Goal: Task Accomplishment & Management: Use online tool/utility

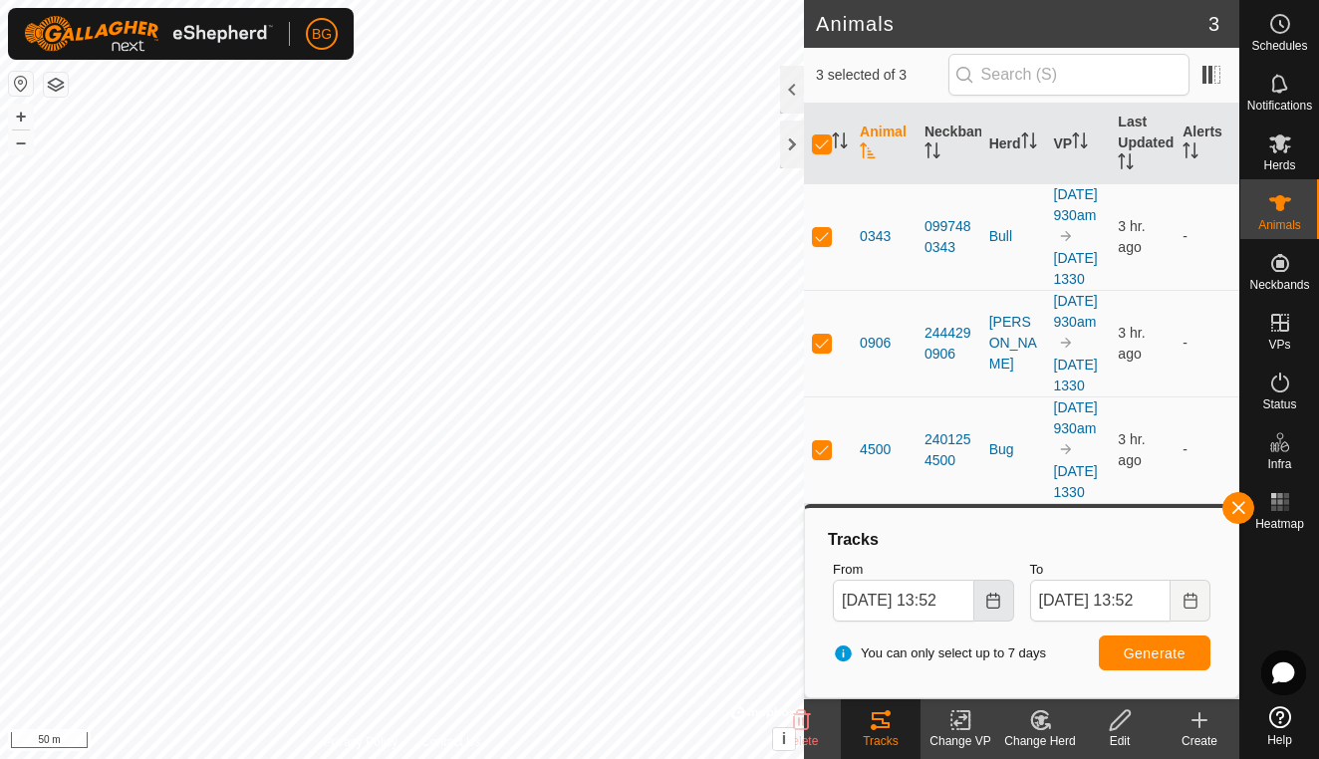
click at [988, 609] on button "Choose Date" at bounding box center [994, 601] width 40 height 42
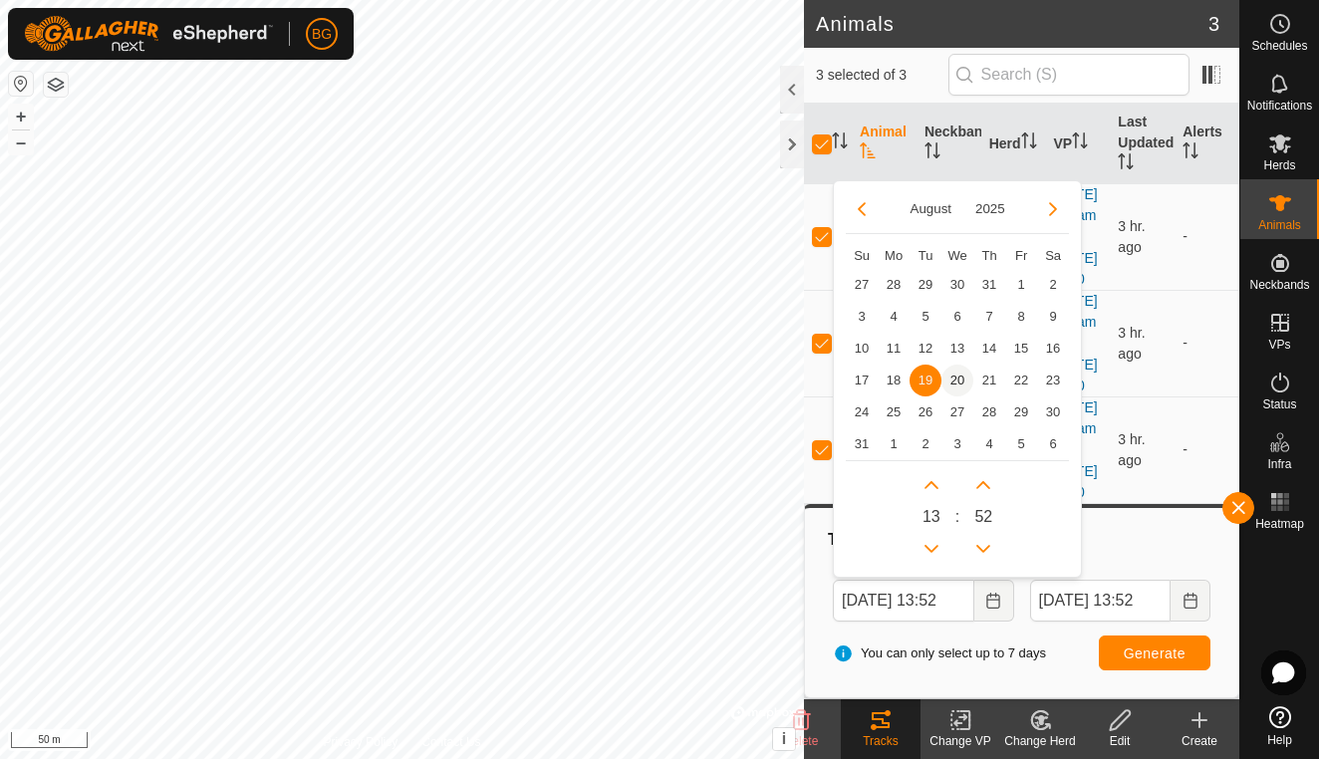
click at [961, 377] on span "20" at bounding box center [957, 381] width 32 height 32
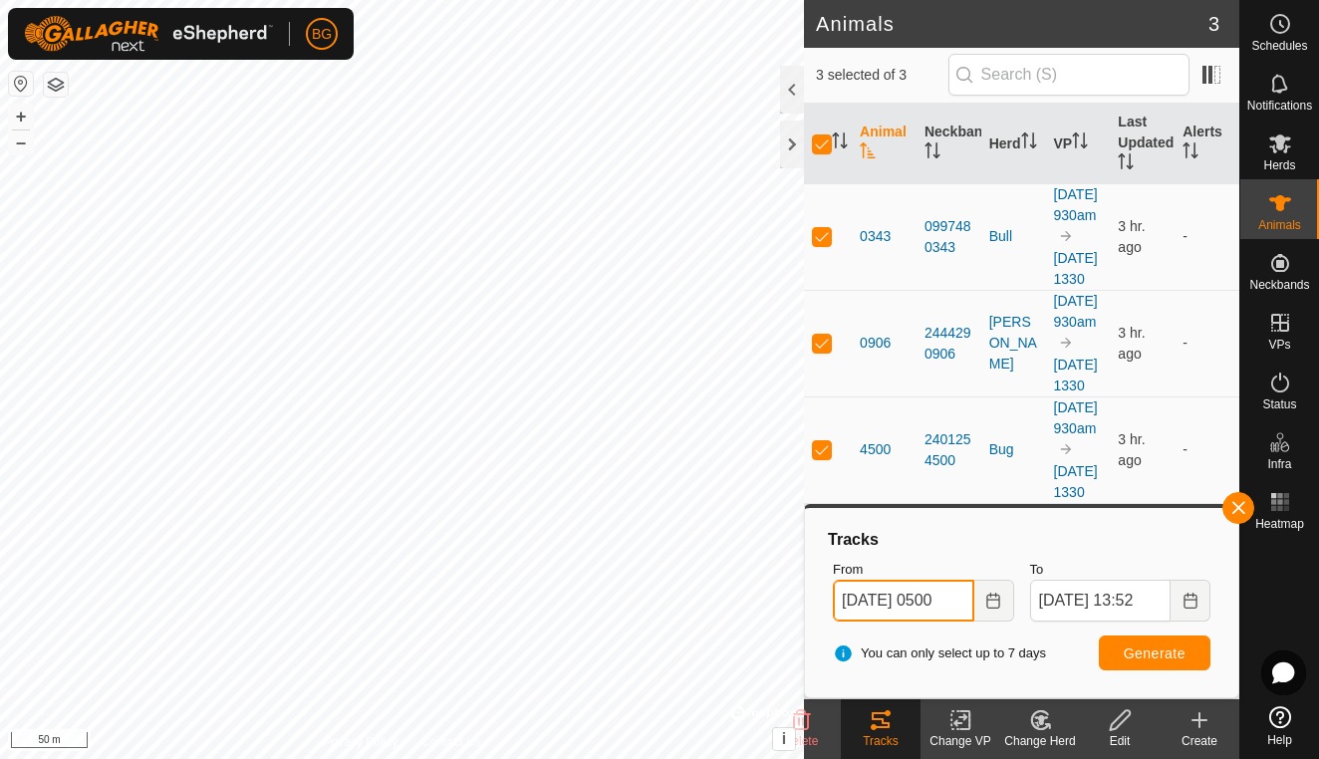
type input "[DATE] 0500"
click at [1162, 653] on span "Generate" at bounding box center [1155, 654] width 62 height 16
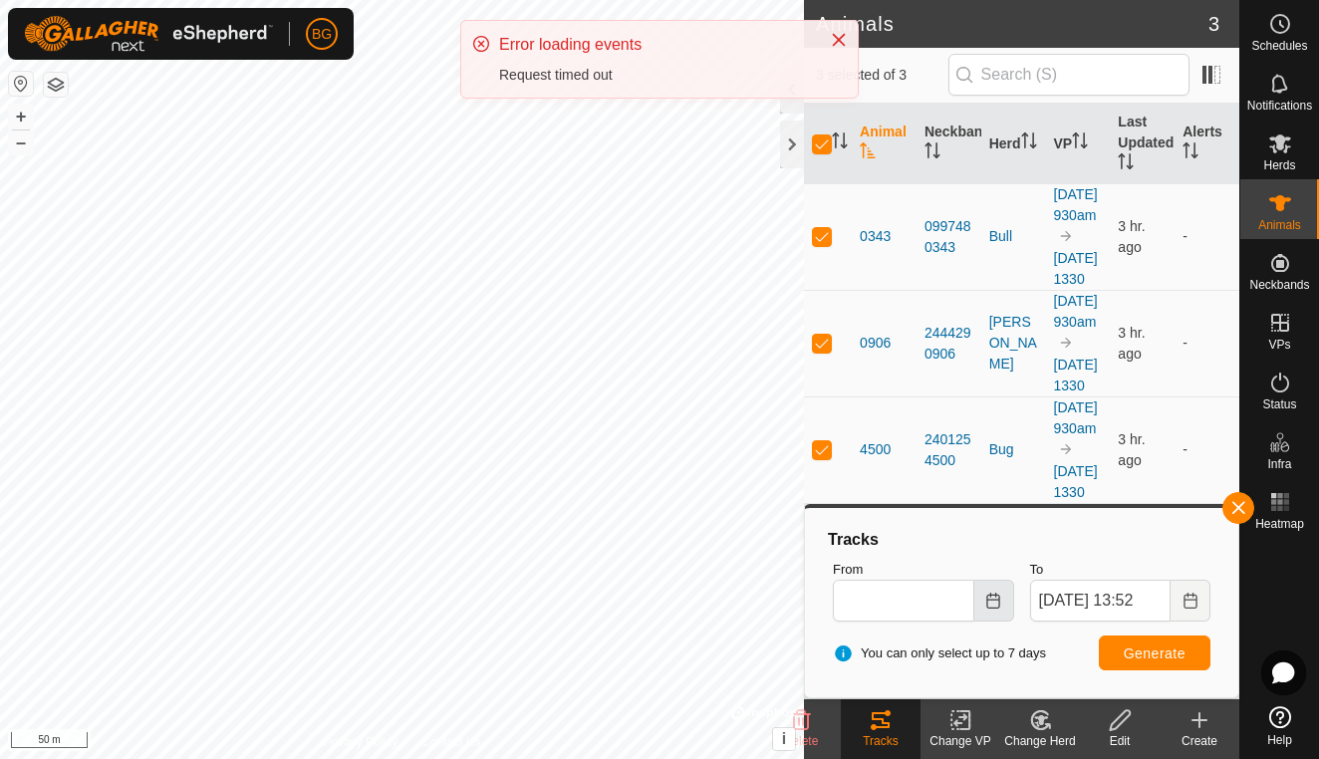
click at [1006, 619] on button "Choose Date" at bounding box center [994, 601] width 40 height 42
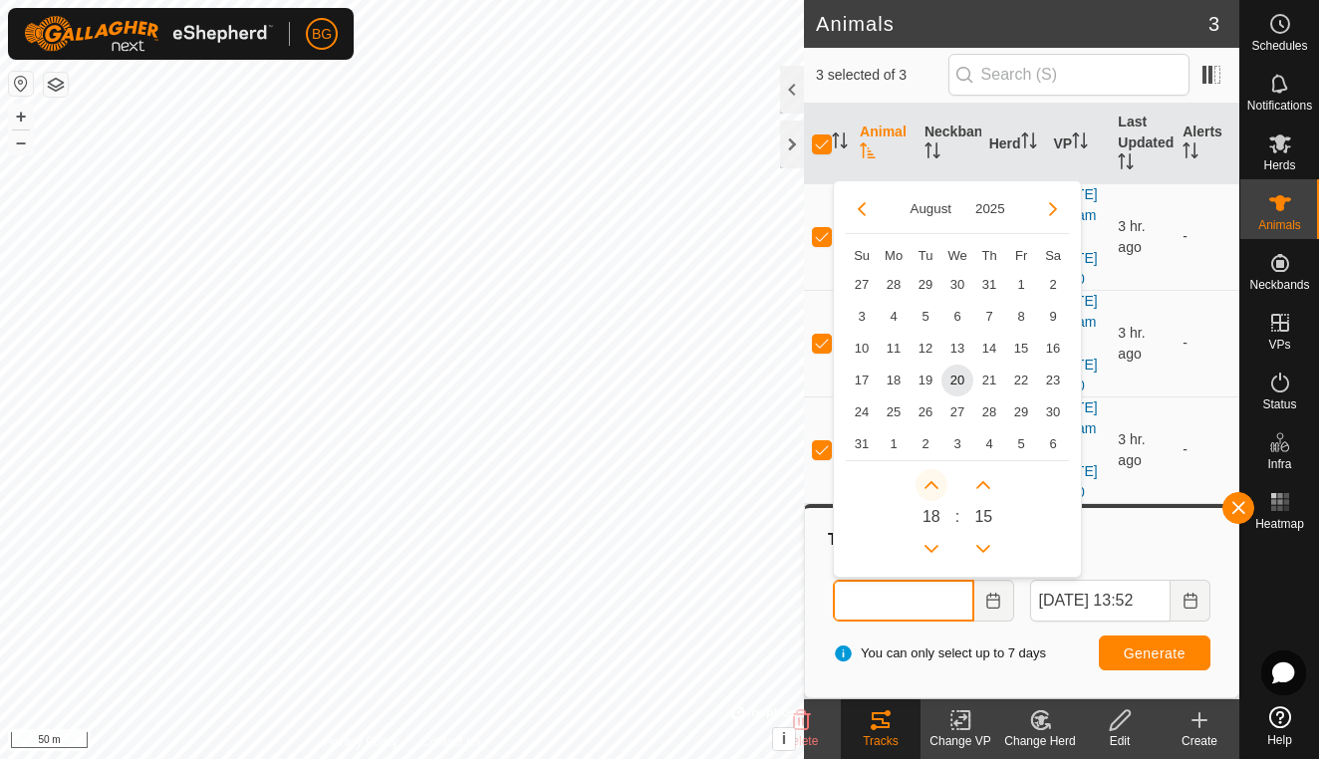
click at [931, 481] on button "Next Hour" at bounding box center [932, 485] width 32 height 32
type input "[DATE] 18:15"
click at [936, 549] on button "Previous Hour" at bounding box center [932, 549] width 32 height 32
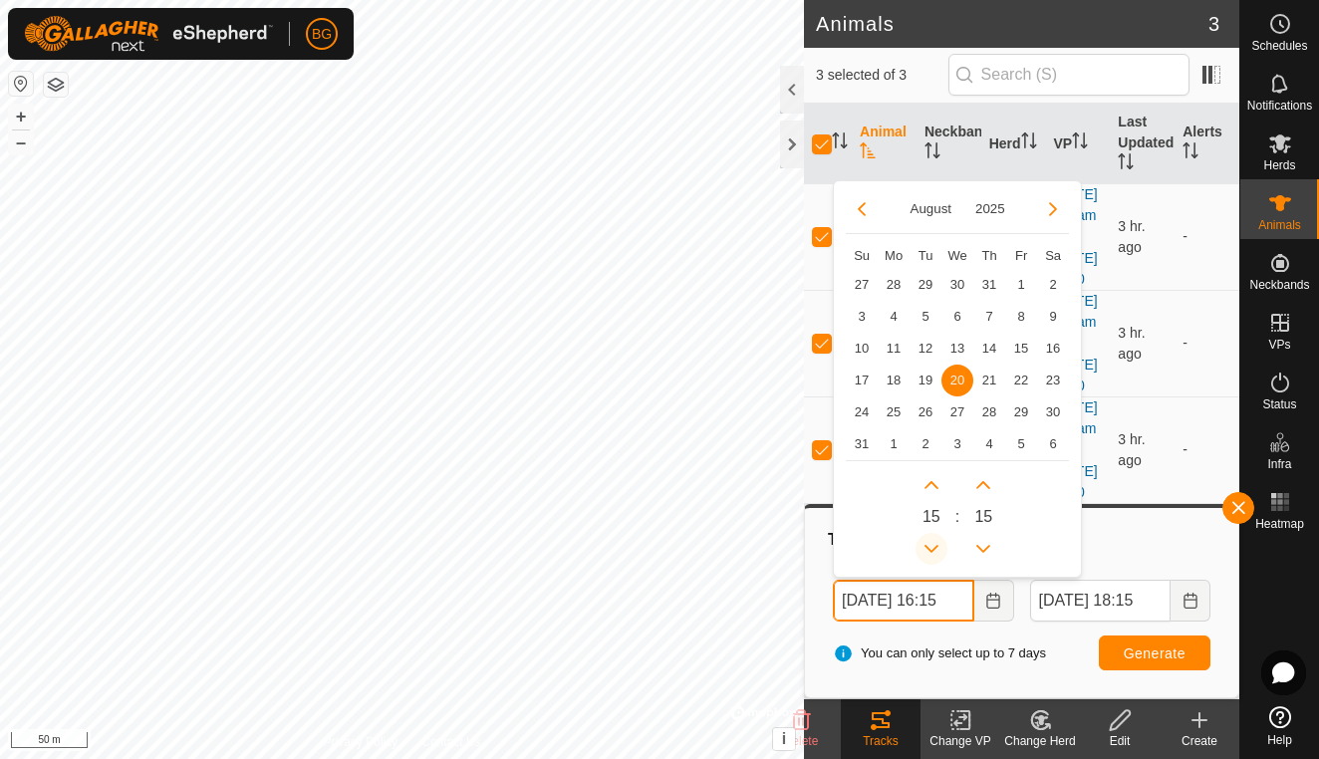
click at [936, 549] on icon "Previous Hour" at bounding box center [931, 549] width 16 height 16
click at [936, 549] on button "Previous Hour" at bounding box center [932, 549] width 32 height 32
click at [936, 549] on icon "Previous Hour" at bounding box center [931, 549] width 16 height 16
click at [936, 549] on button "Previous Hour" at bounding box center [932, 549] width 32 height 32
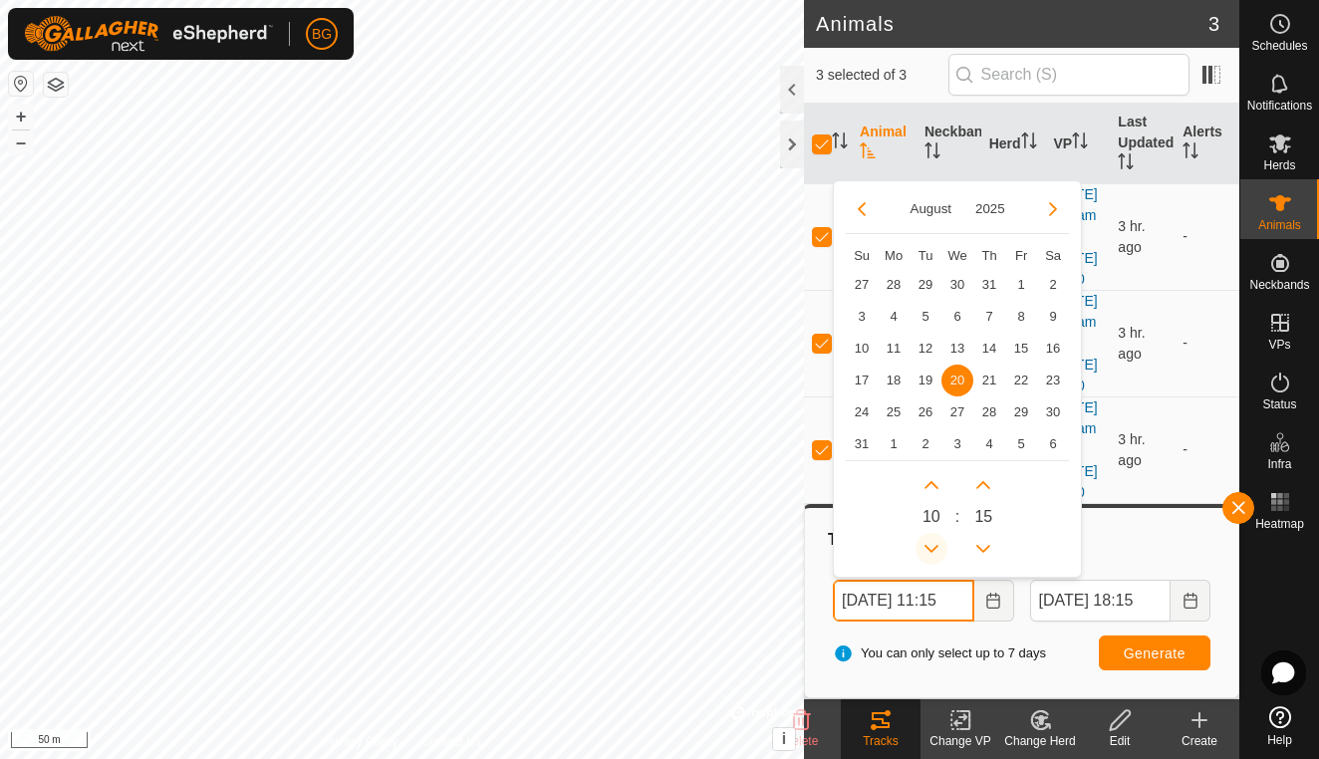
click at [936, 549] on icon "Previous Hour" at bounding box center [931, 549] width 16 height 16
click at [936, 549] on button "Previous Hour" at bounding box center [932, 549] width 32 height 32
click at [937, 551] on span "Previous Hour" at bounding box center [937, 551] width 0 height 0
click at [936, 549] on icon "Previous Hour" at bounding box center [931, 549] width 16 height 16
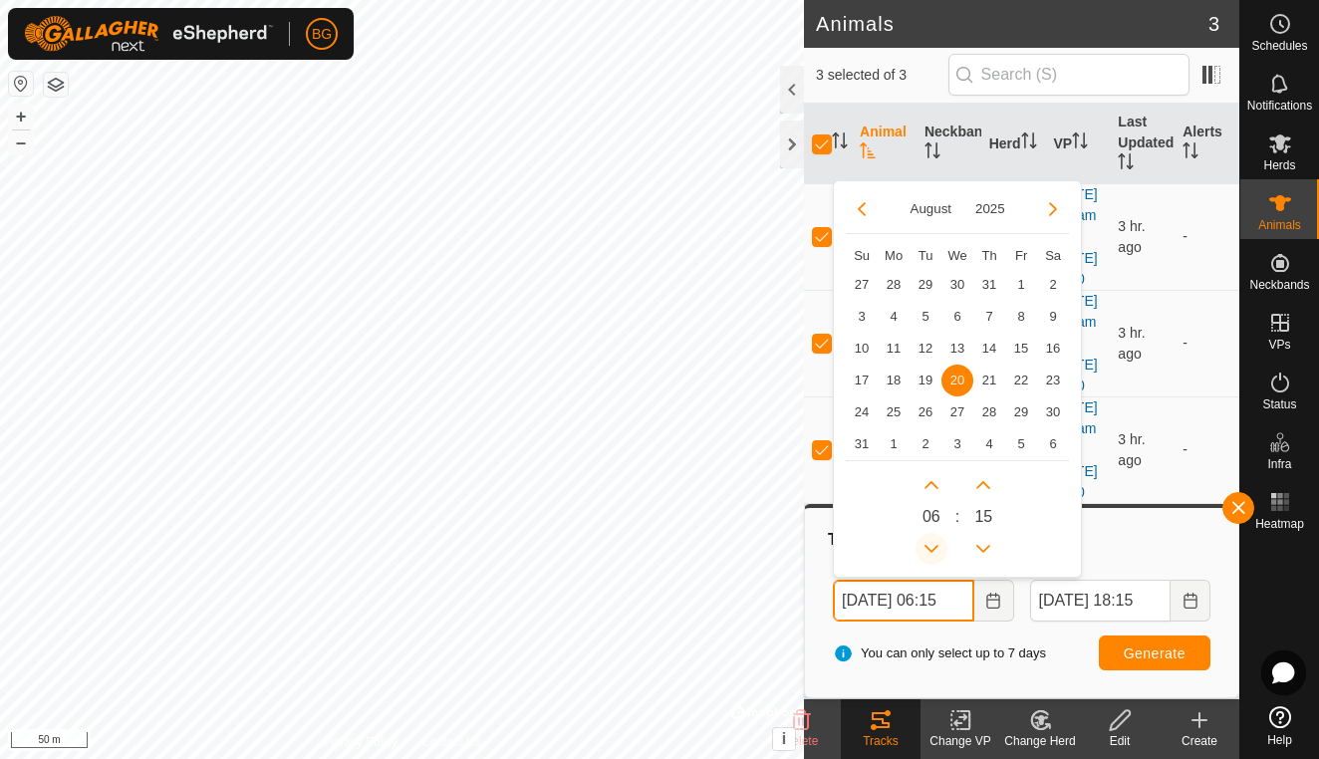
click at [936, 549] on button "Previous Hour" at bounding box center [932, 549] width 32 height 32
type input "[DATE] 05:15"
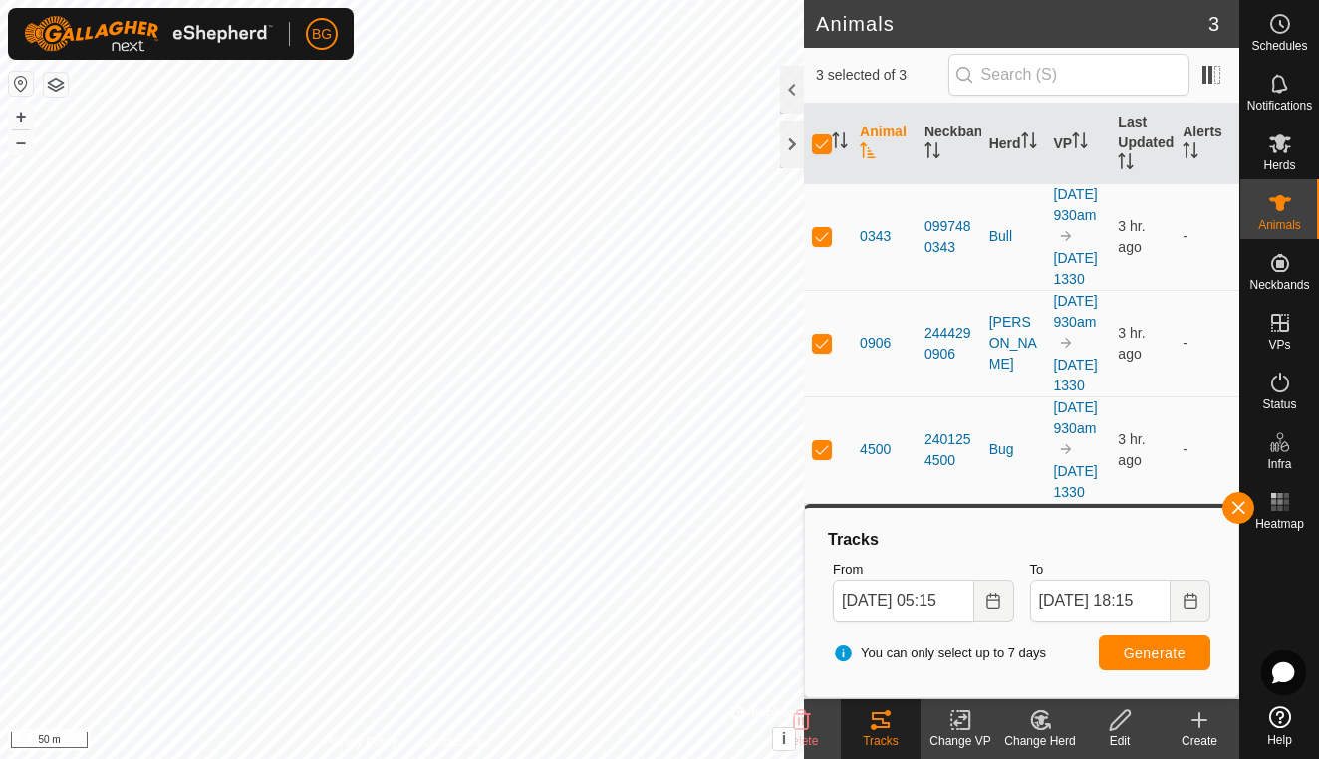
click at [1169, 657] on span "Generate" at bounding box center [1155, 654] width 62 height 16
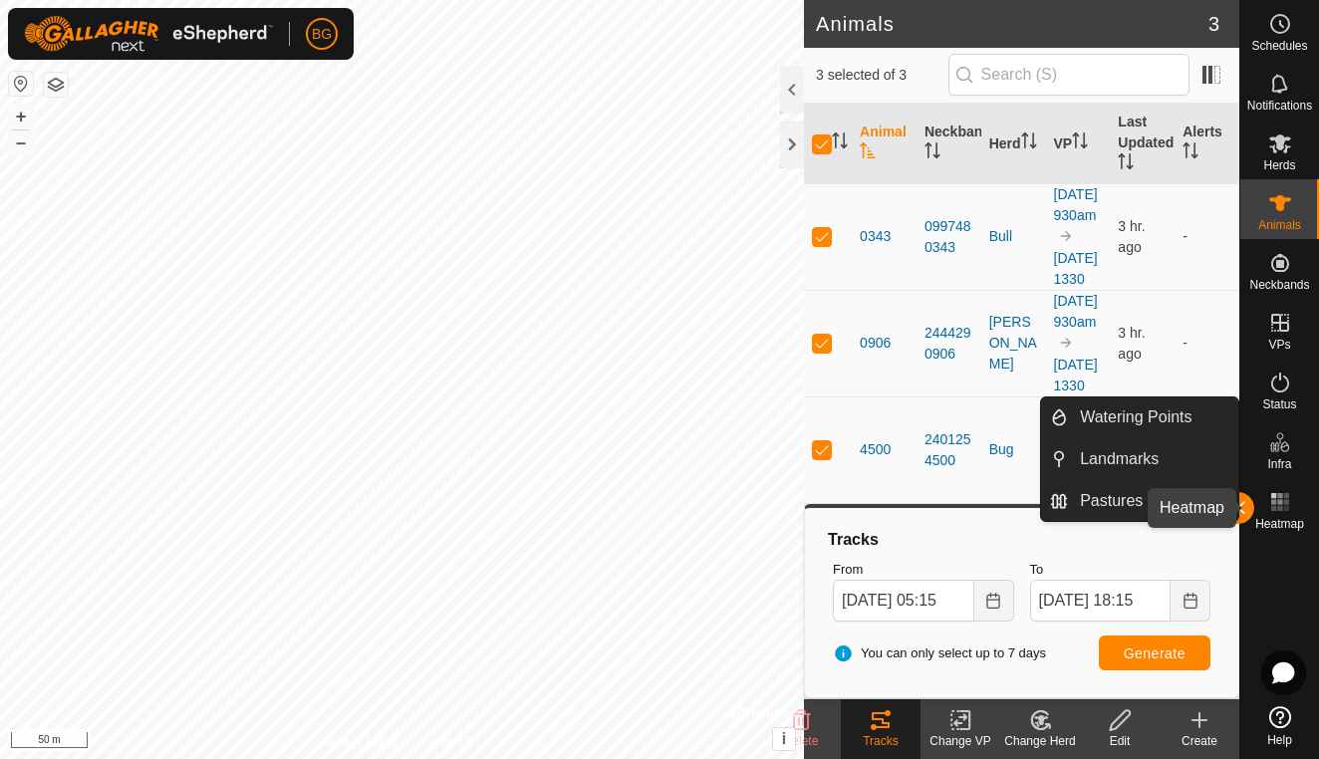
click at [1282, 511] on icon at bounding box center [1280, 502] width 24 height 24
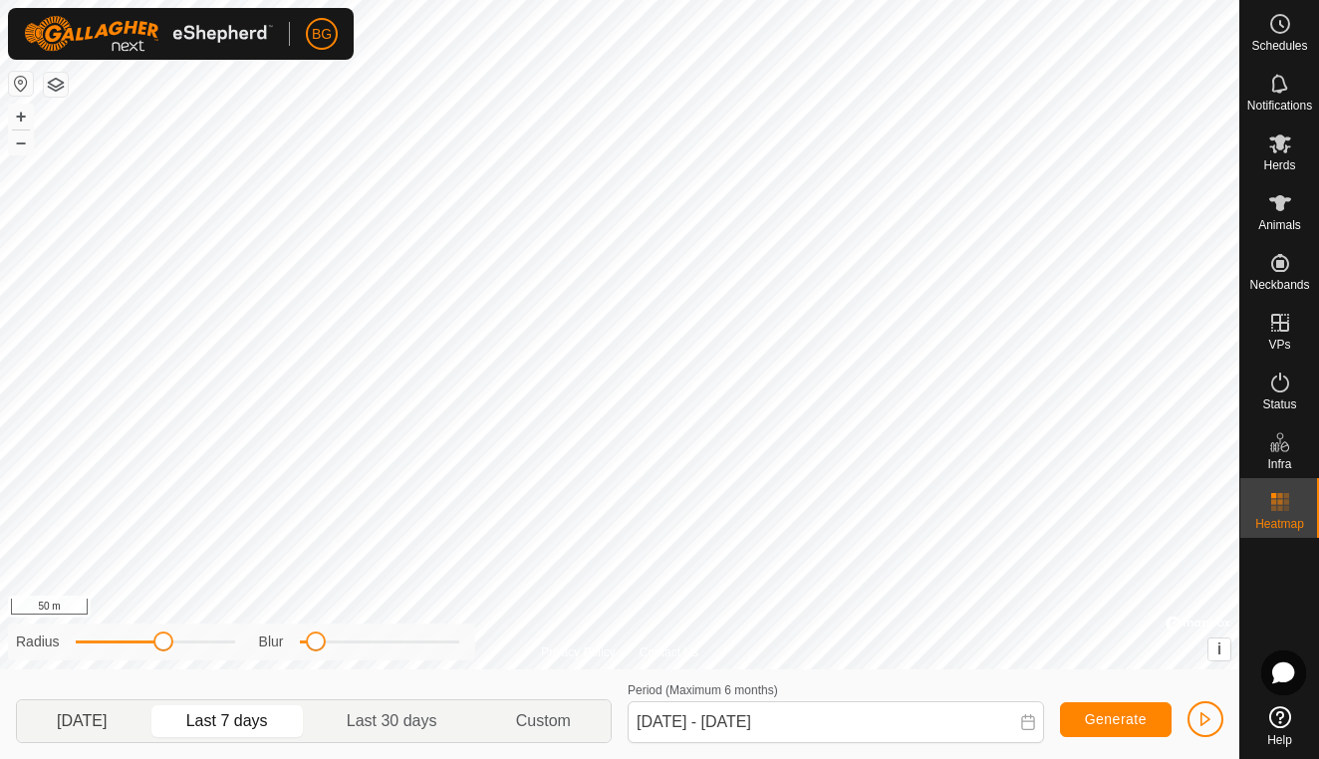
click at [95, 725] on p-togglebutton "[DATE]" at bounding box center [82, 721] width 131 height 42
click at [239, 720] on p-togglebutton "Last 7 days" at bounding box center [227, 721] width 160 height 42
click at [110, 720] on p-togglebutton "[DATE]" at bounding box center [82, 721] width 131 height 42
type input "[DATE] - [DATE]"
click at [1208, 714] on span "button" at bounding box center [1205, 719] width 16 height 16
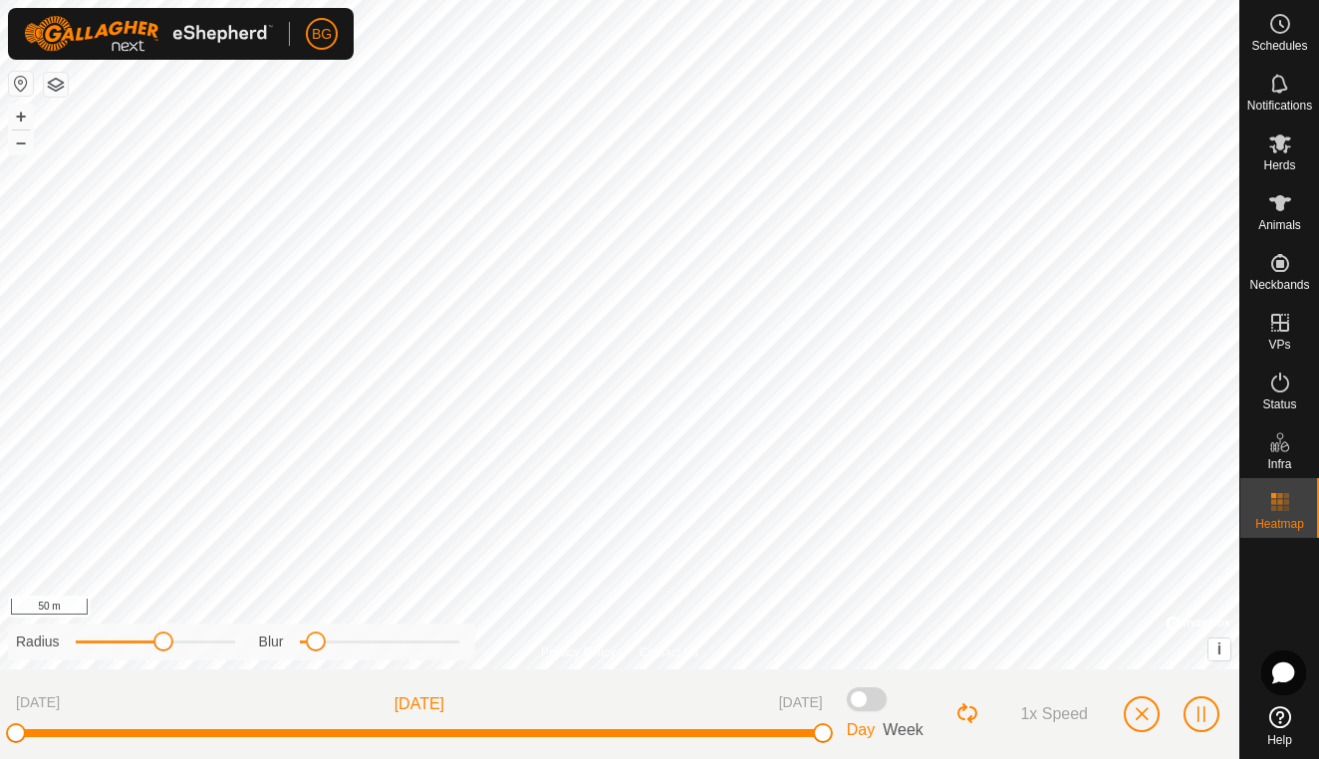
click at [863, 700] on span at bounding box center [867, 699] width 40 height 24
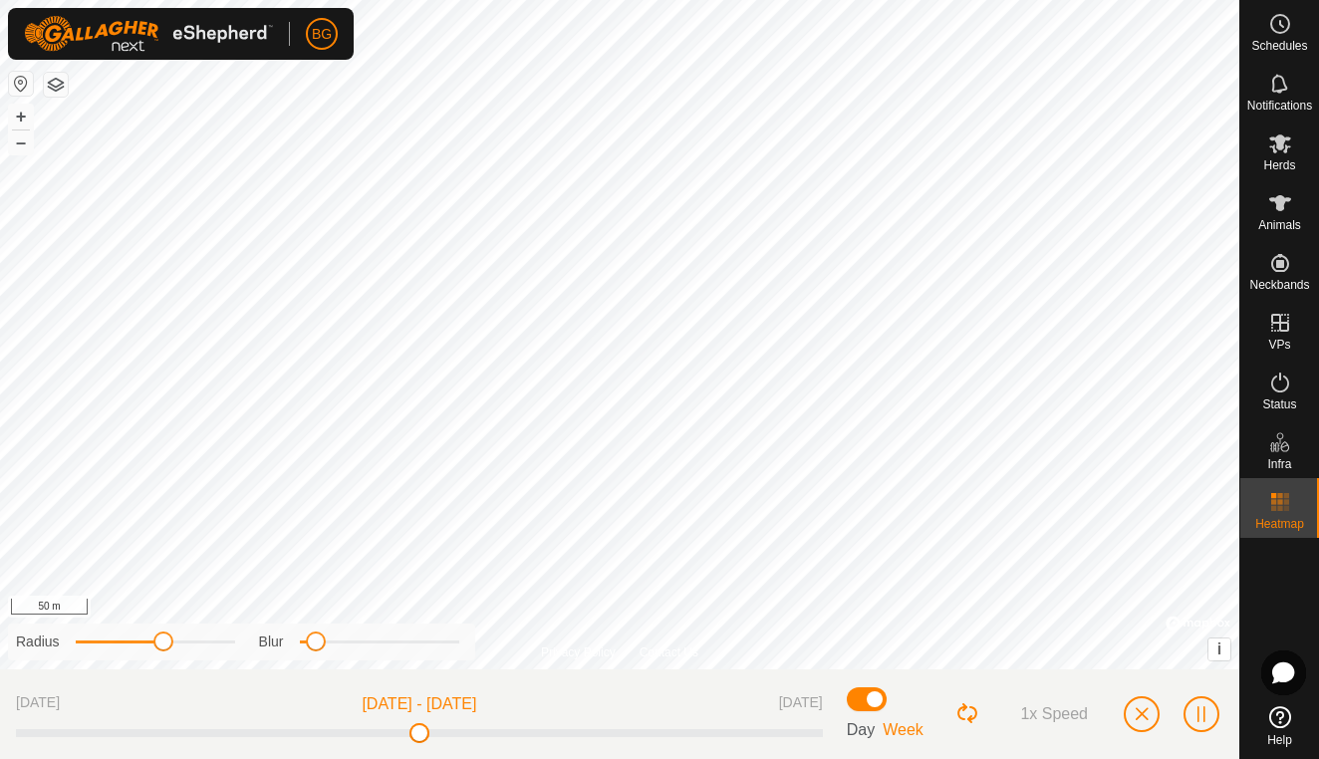
click at [1137, 722] on button "button" at bounding box center [1142, 714] width 36 height 36
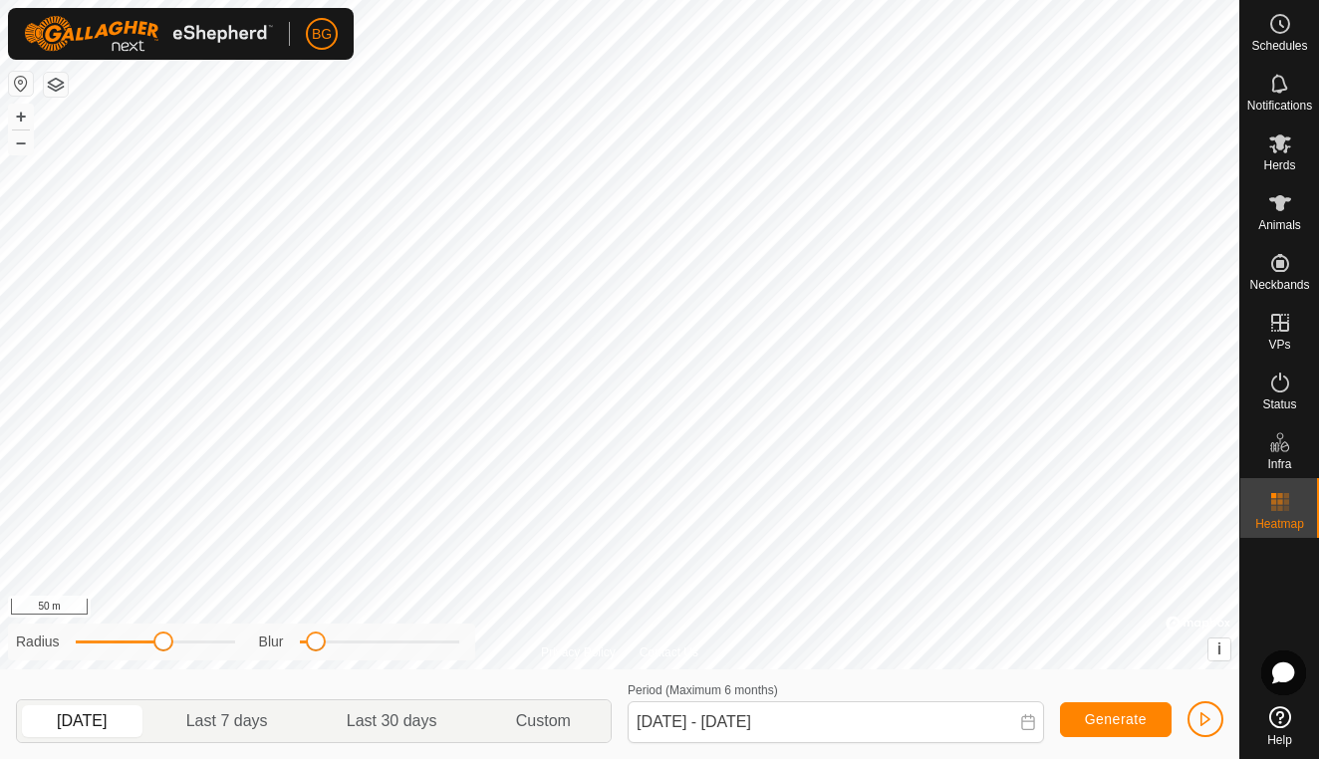
click at [1127, 722] on span "Generate" at bounding box center [1116, 719] width 62 height 16
click at [264, 718] on p-togglebutton "Last 7 days" at bounding box center [227, 721] width 160 height 42
type input "[DATE] - [DATE]"
click at [1205, 721] on span "button" at bounding box center [1205, 719] width 16 height 16
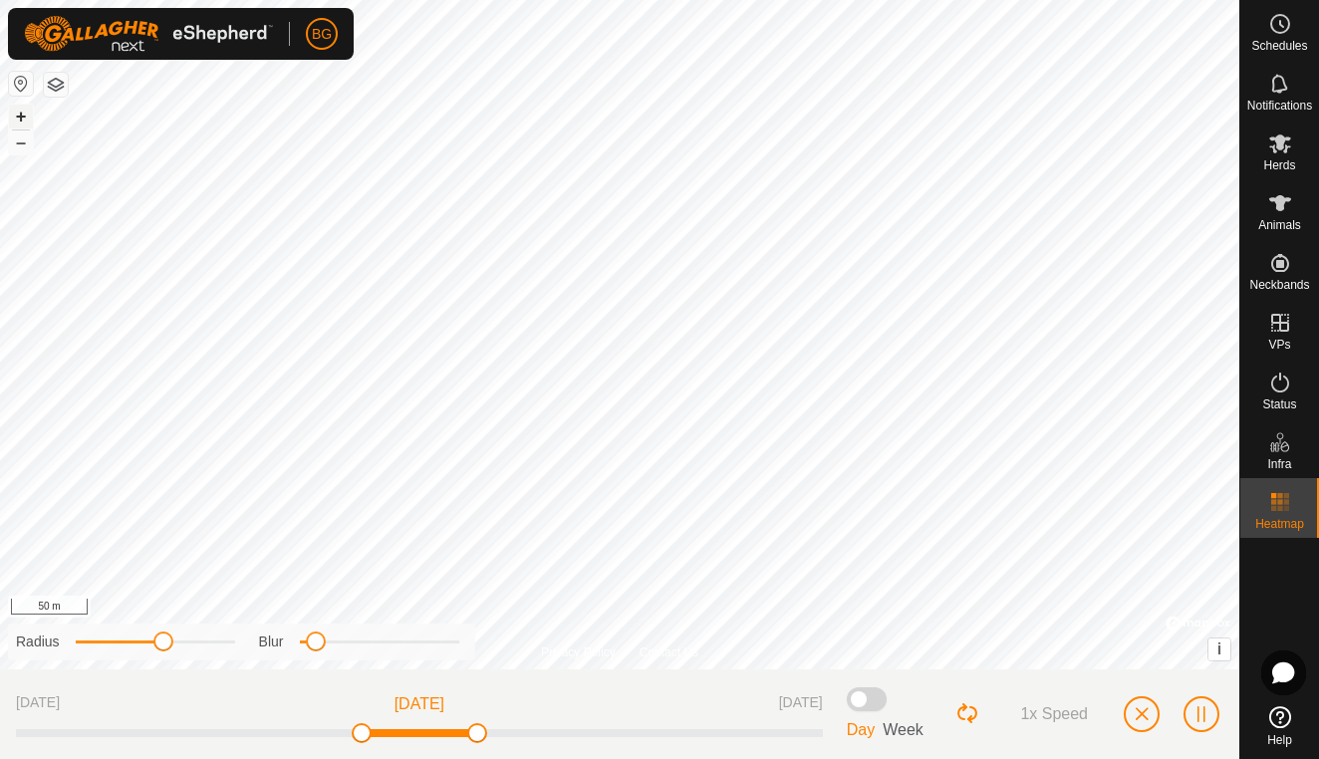
click at [22, 110] on button "+" at bounding box center [21, 117] width 24 height 24
click at [25, 138] on button "–" at bounding box center [21, 143] width 24 height 24
click at [1138, 710] on span "button" at bounding box center [1142, 714] width 16 height 16
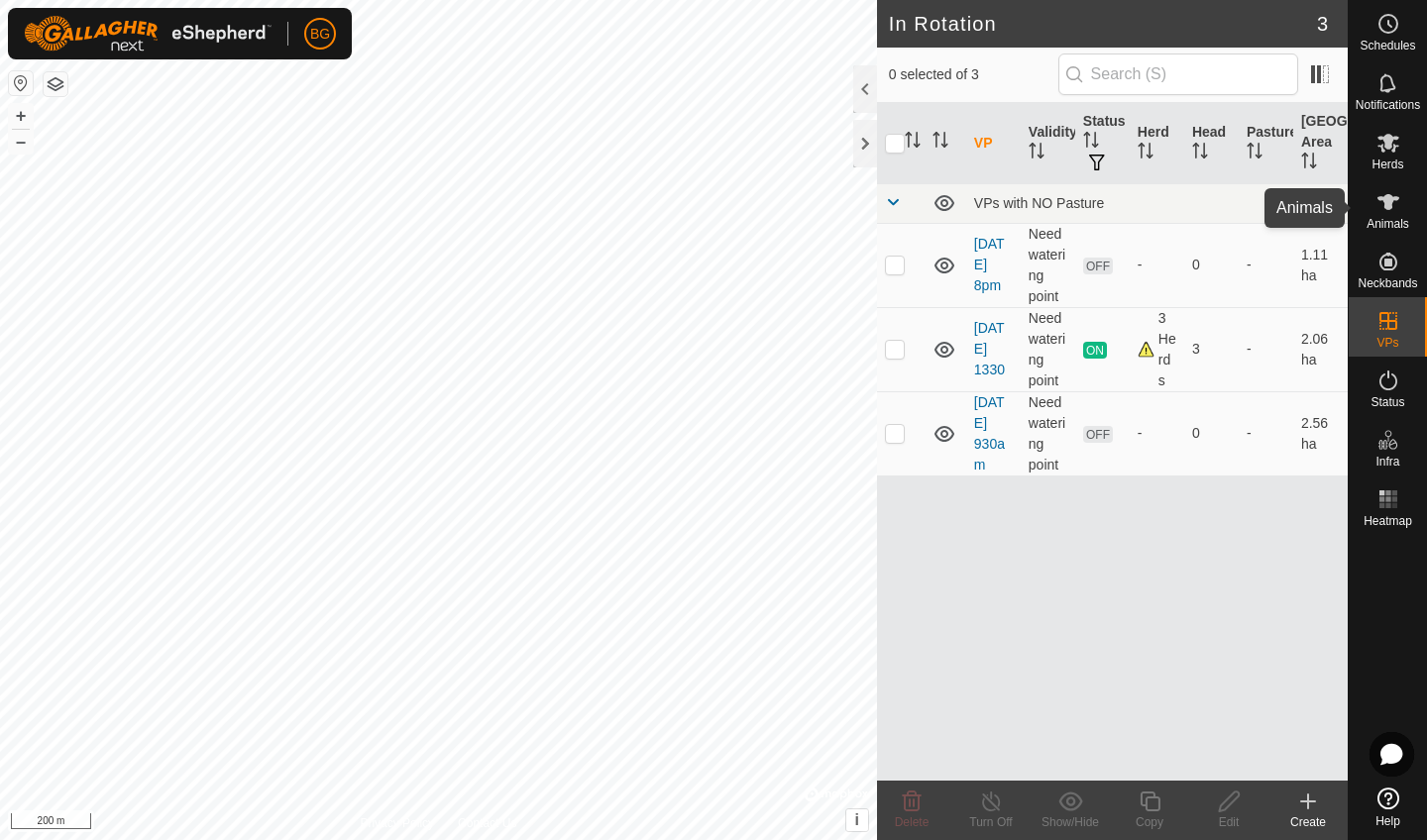
click at [1311, 206] on icon at bounding box center [1388, 202] width 22 height 16
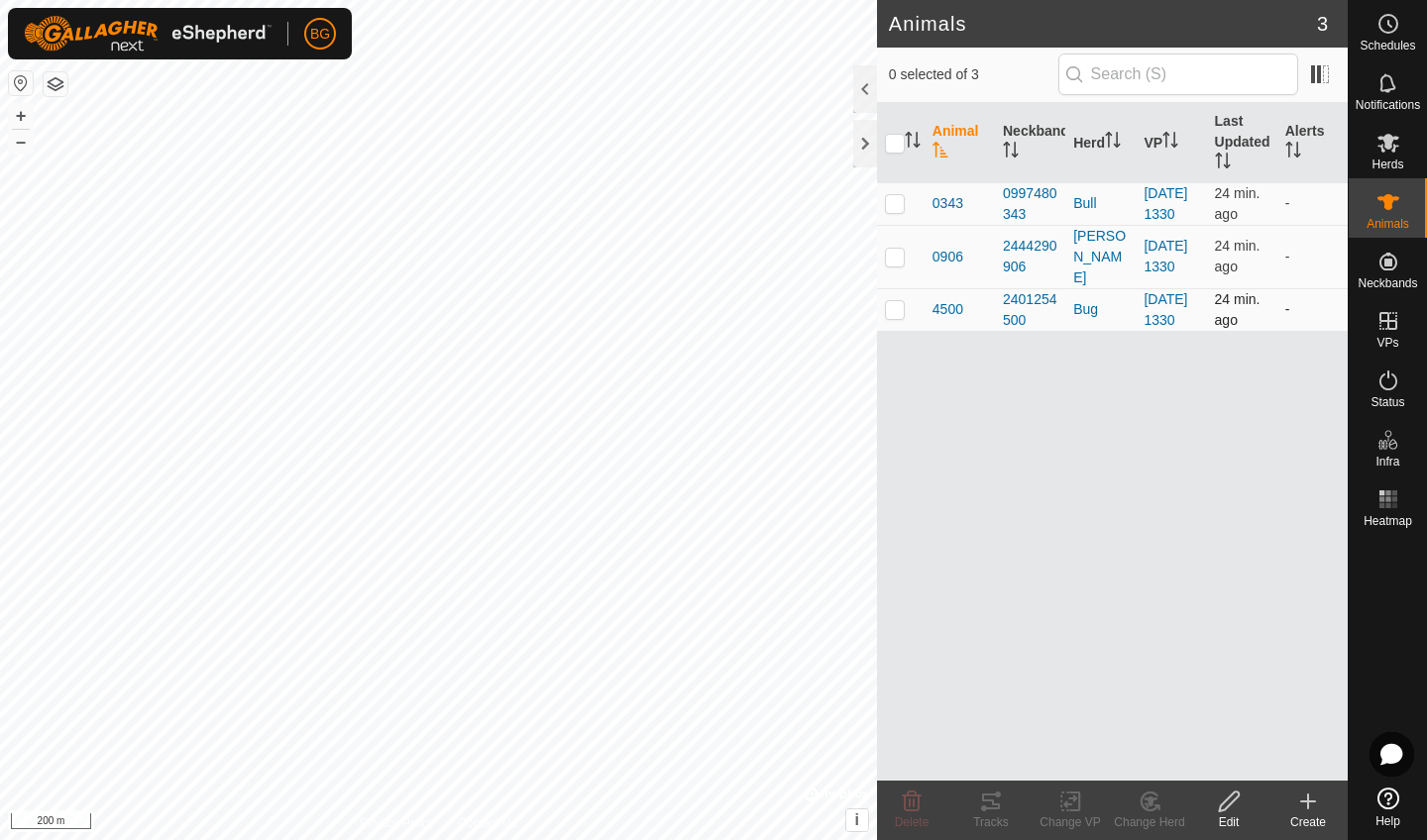
click at [897, 317] on p-checkbox at bounding box center [895, 309] width 20 height 16
checkbox input "true"
click at [986, 754] on icon at bounding box center [990, 801] width 18 height 16
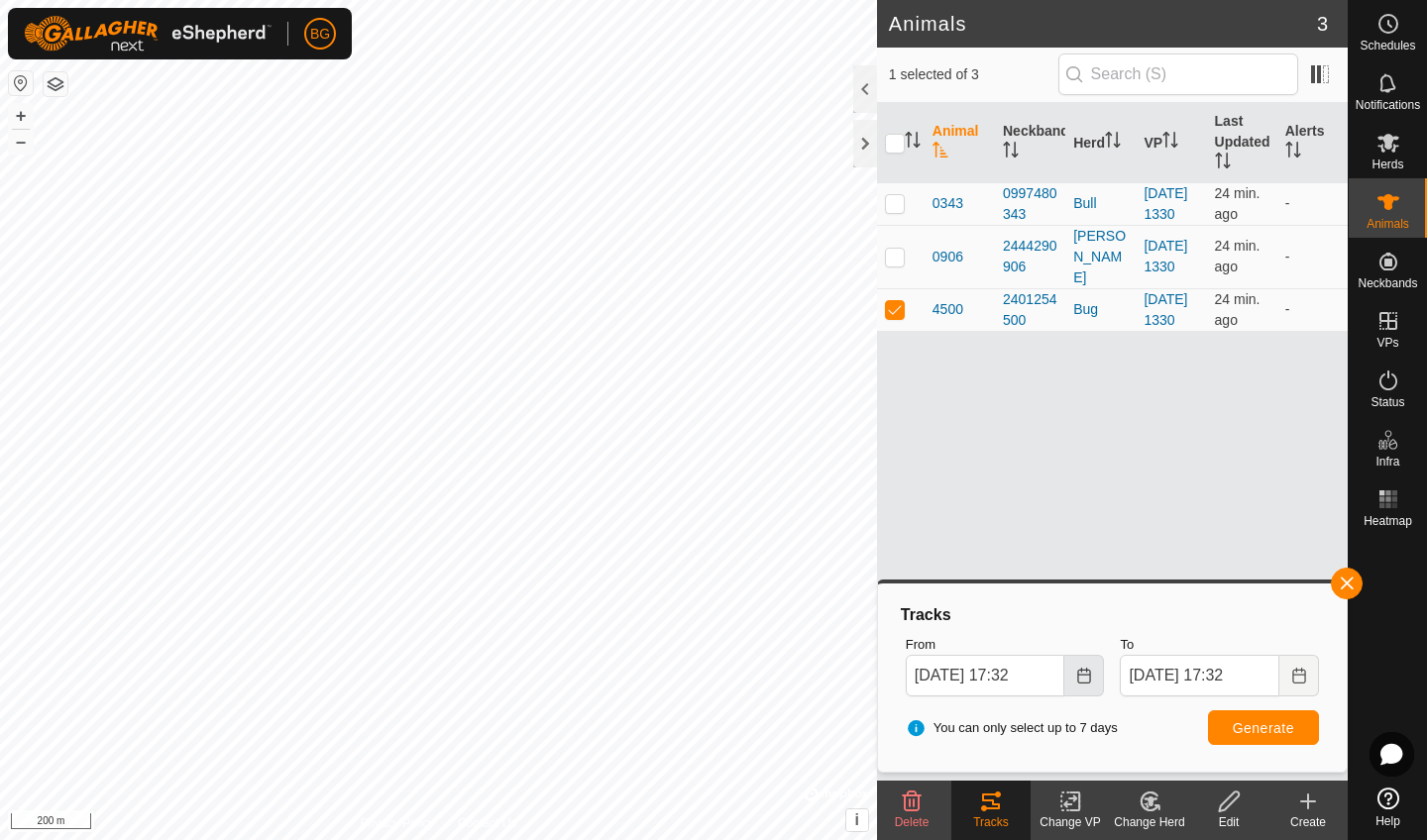
click at [1083, 669] on icon "Choose Date" at bounding box center [1084, 675] width 16 height 16
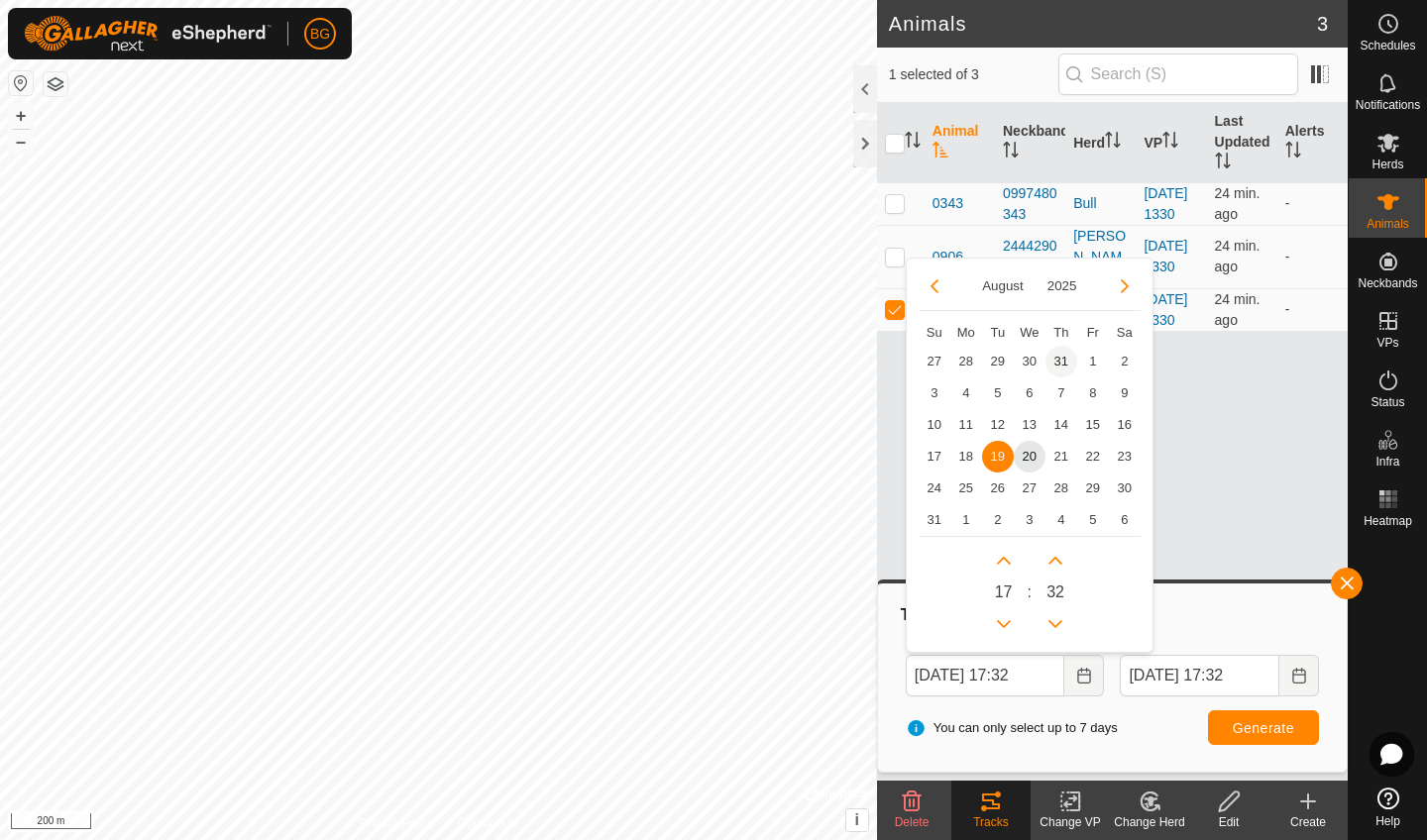
click at [1061, 359] on span "31" at bounding box center [1061, 362] width 32 height 32
type input "[DATE] 17:32"
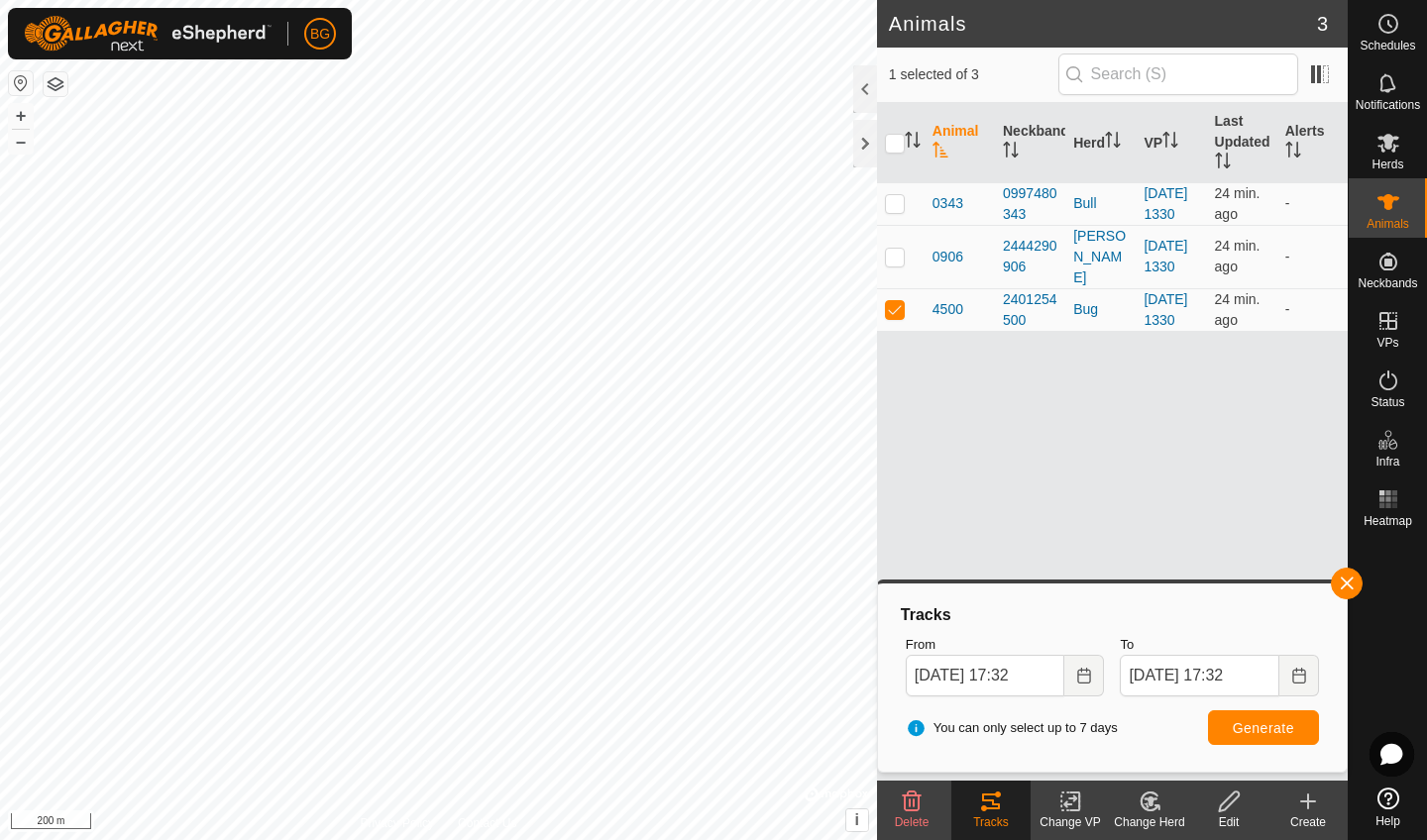
click at [1251, 724] on span "Generate" at bounding box center [1263, 728] width 62 height 16
click at [1298, 673] on icon "Choose Date" at bounding box center [1298, 675] width 13 height 16
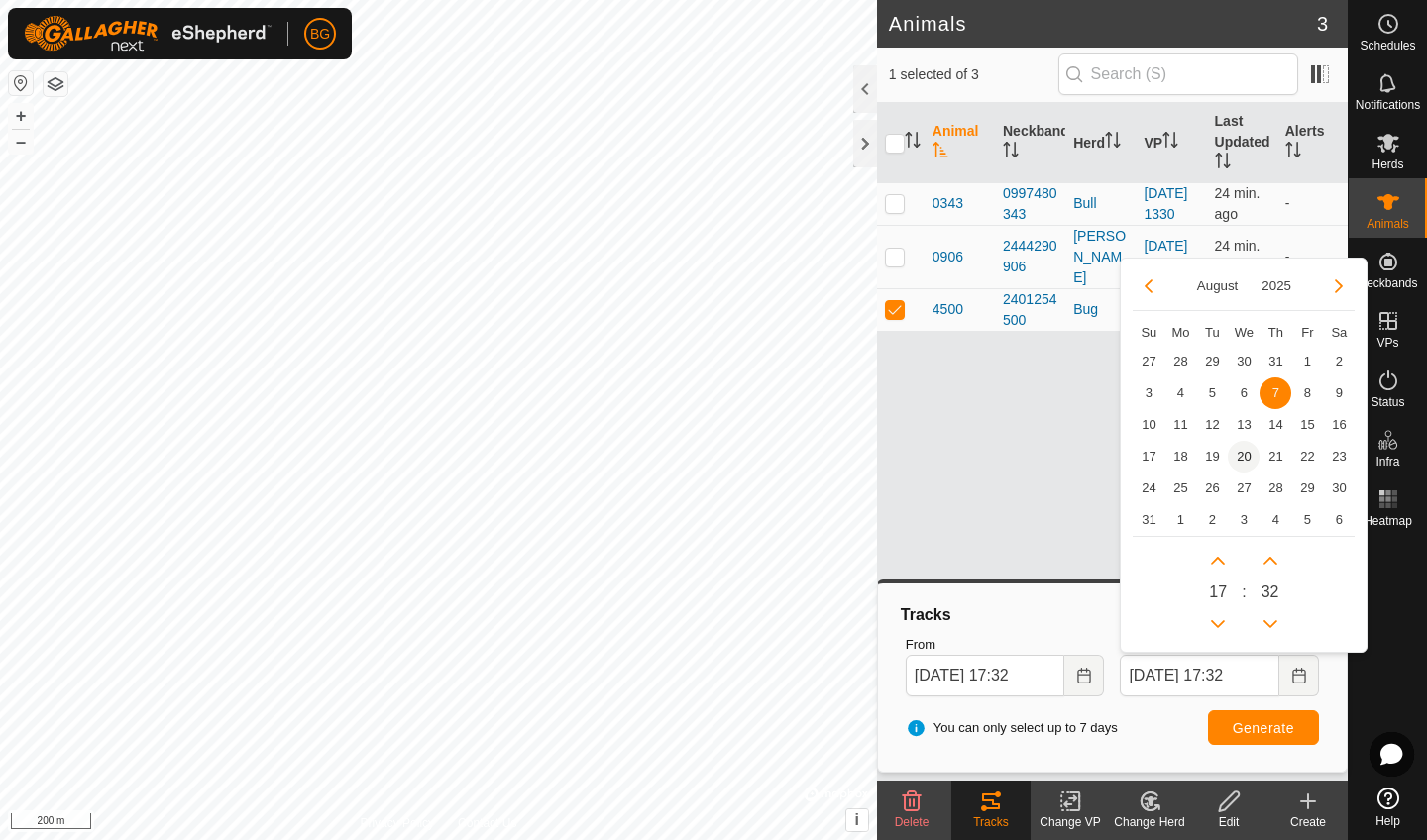
click at [1241, 449] on span "20" at bounding box center [1243, 456] width 32 height 32
type input "[DATE] 17:32"
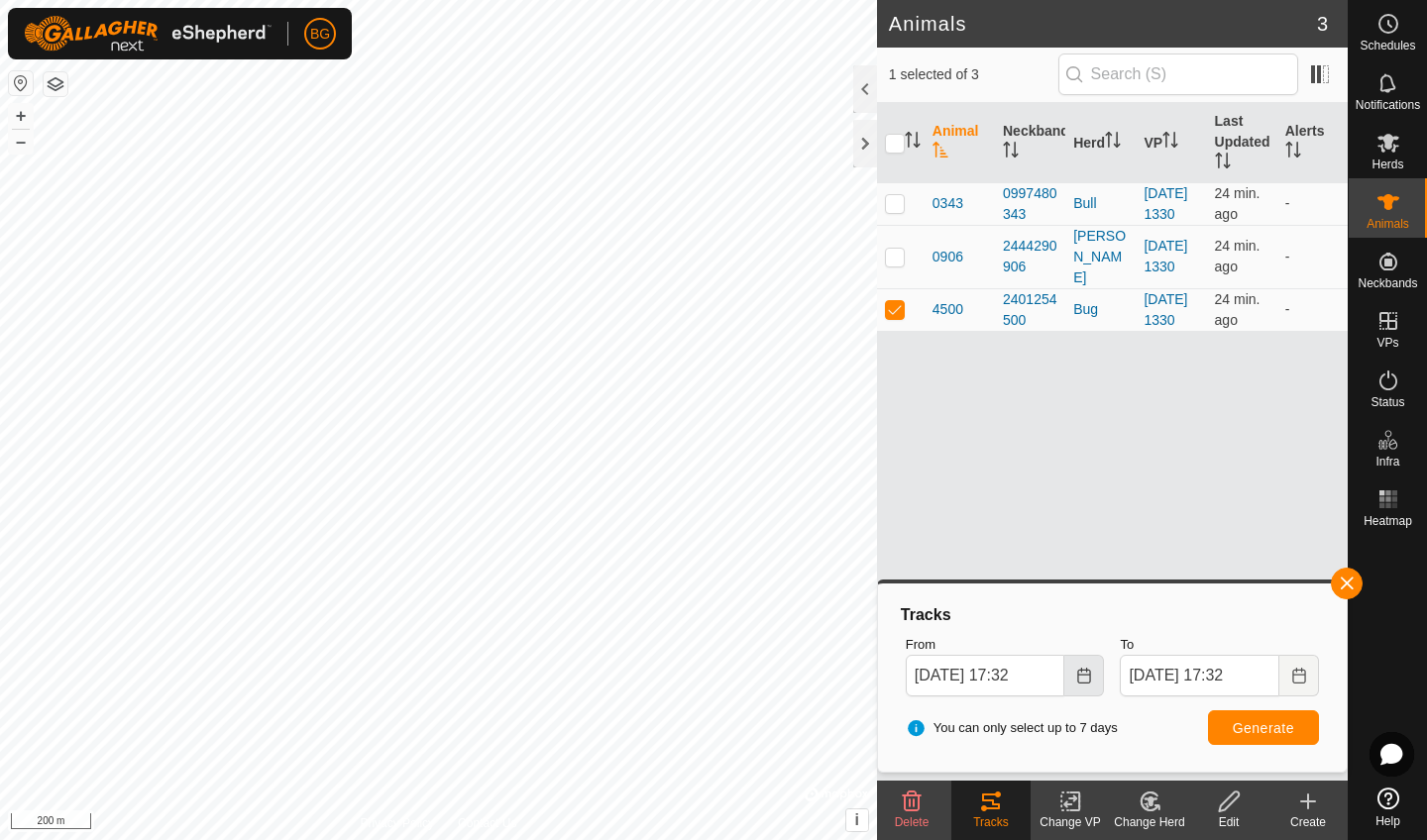
click at [1087, 673] on icon "Choose Date" at bounding box center [1083, 675] width 13 height 16
click at [1275, 727] on span "Generate" at bounding box center [1263, 728] width 62 height 16
click at [24, 117] on button "+" at bounding box center [21, 116] width 24 height 24
click at [25, 119] on button "+" at bounding box center [21, 116] width 24 height 24
click at [19, 138] on button "–" at bounding box center [21, 142] width 24 height 24
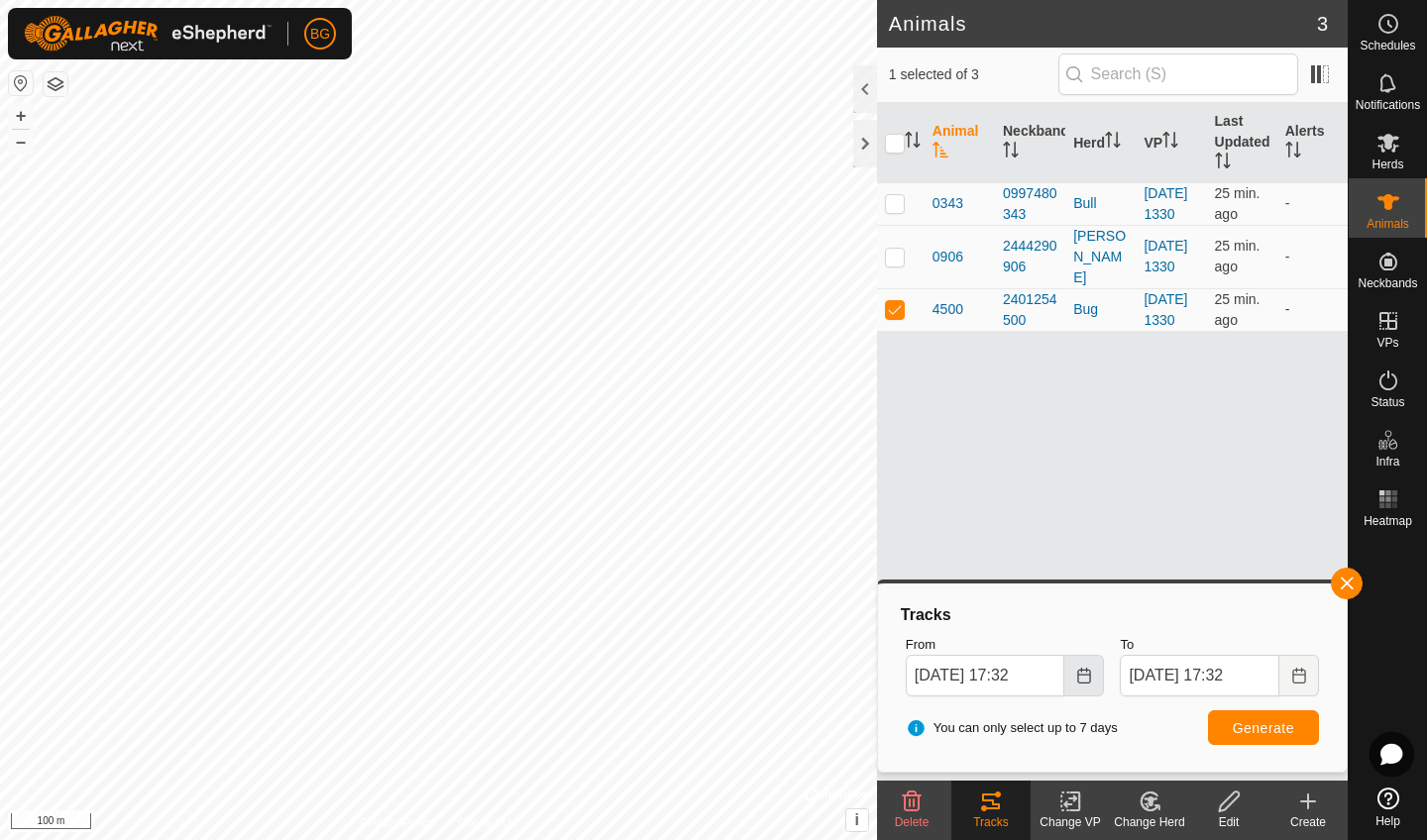
click at [1082, 677] on icon "Choose Date" at bounding box center [1084, 675] width 16 height 16
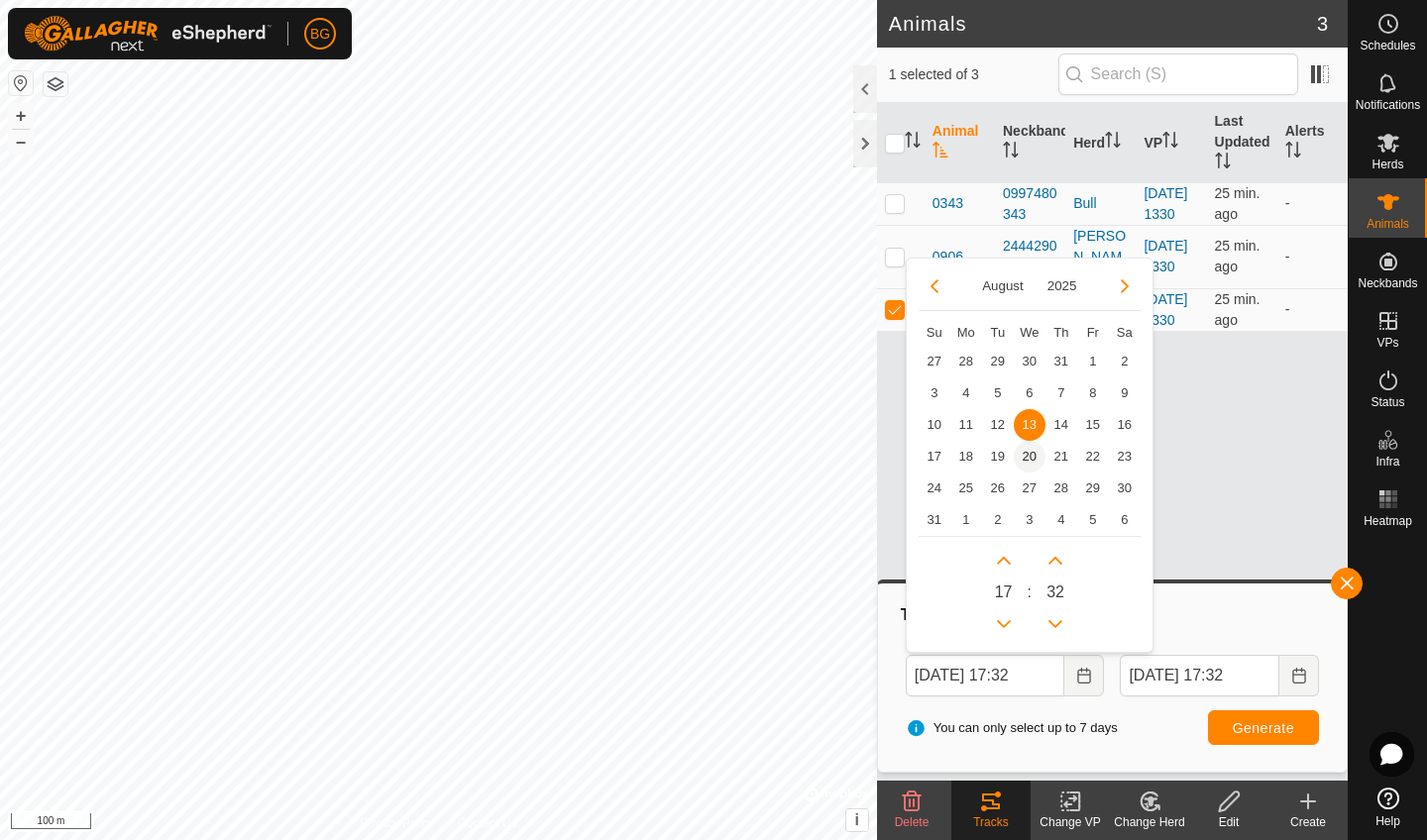
click at [1027, 452] on span "20" at bounding box center [1029, 456] width 32 height 32
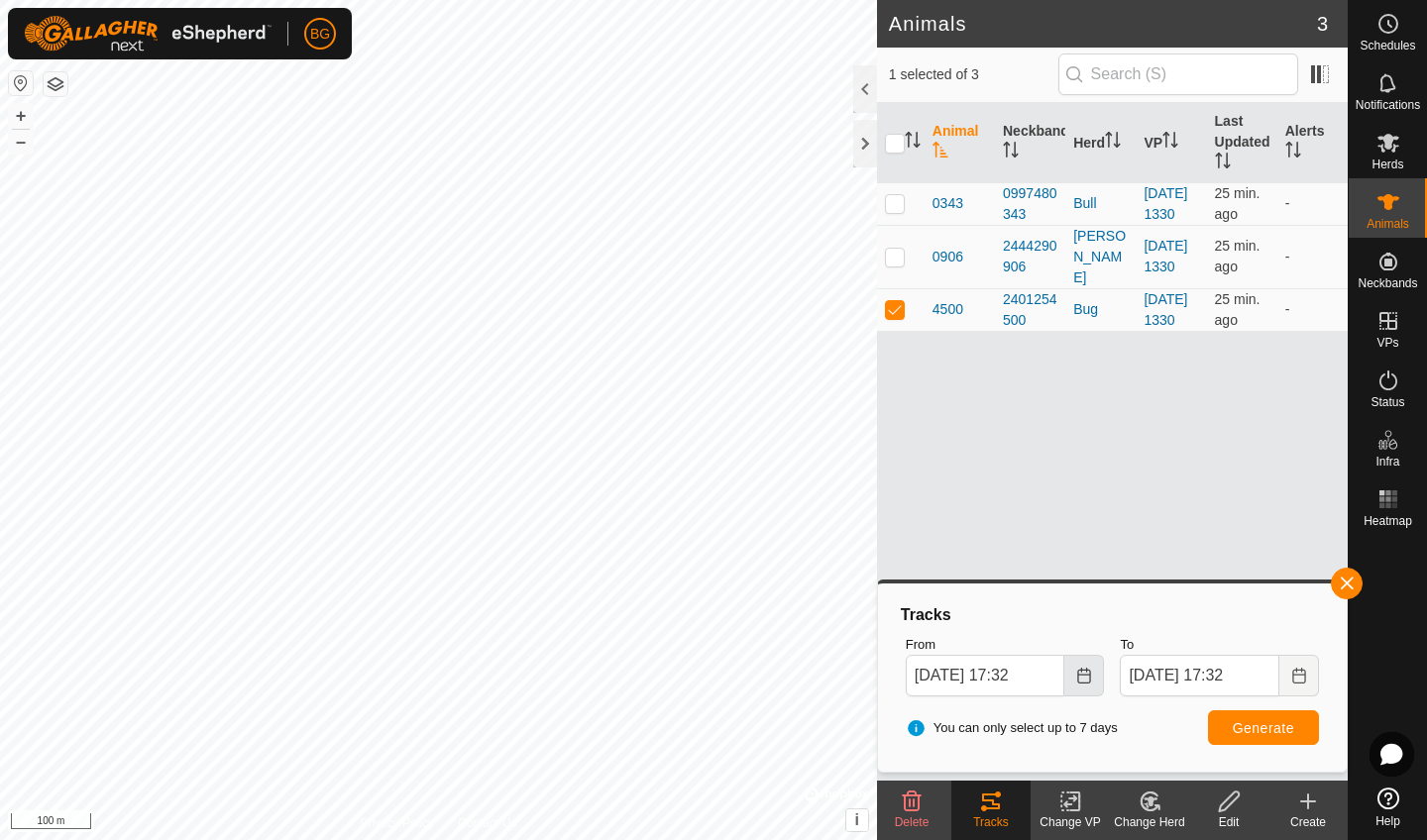
click at [1079, 674] on icon "Choose Date" at bounding box center [1084, 675] width 16 height 16
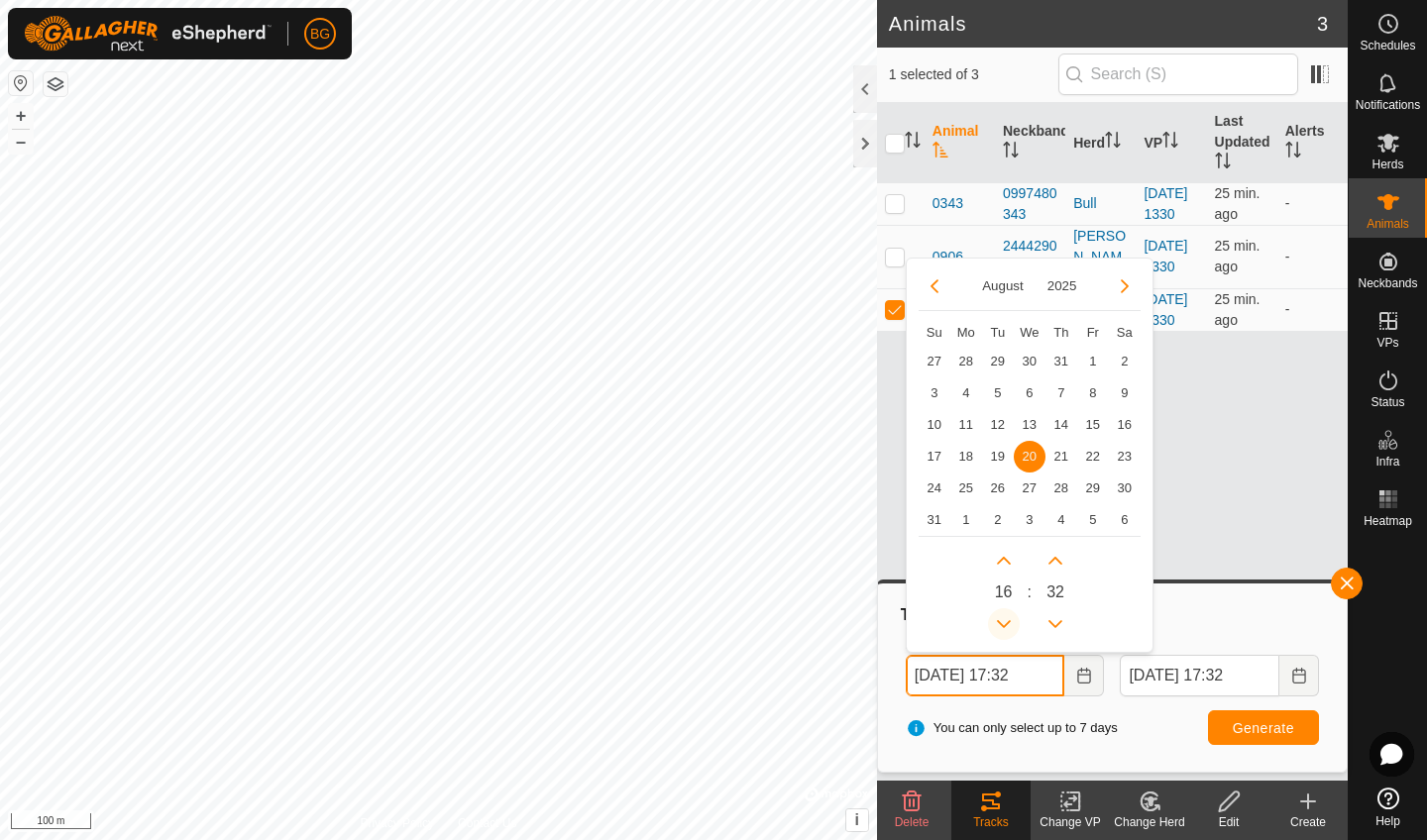
click at [1007, 616] on icon "Previous Hour" at bounding box center [1003, 624] width 16 height 16
click at [1007, 616] on button "Previous Hour" at bounding box center [1003, 624] width 32 height 32
click at [1007, 616] on icon "Previous Hour" at bounding box center [1003, 624] width 16 height 16
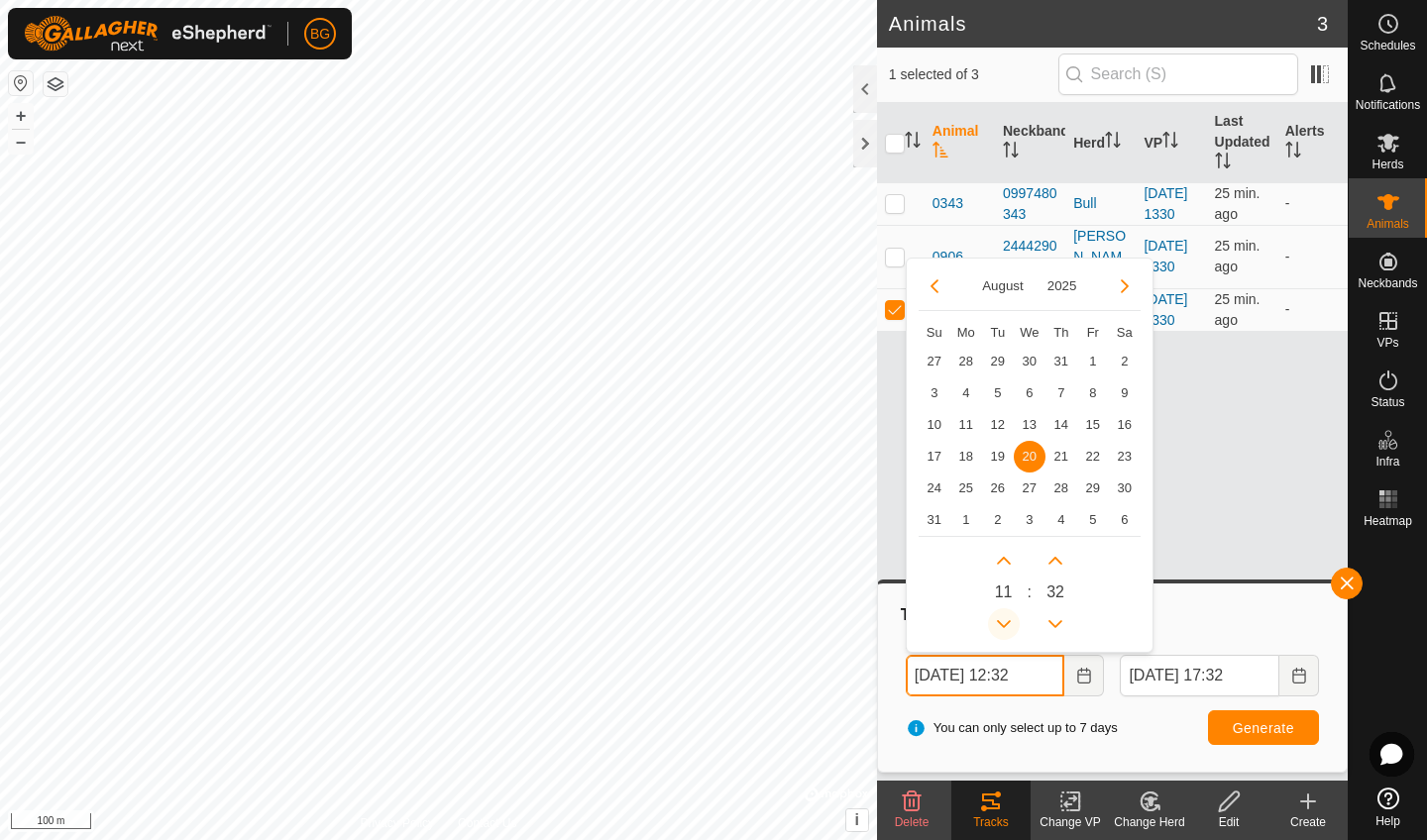
click at [1007, 616] on icon "Previous Hour" at bounding box center [1003, 624] width 16 height 16
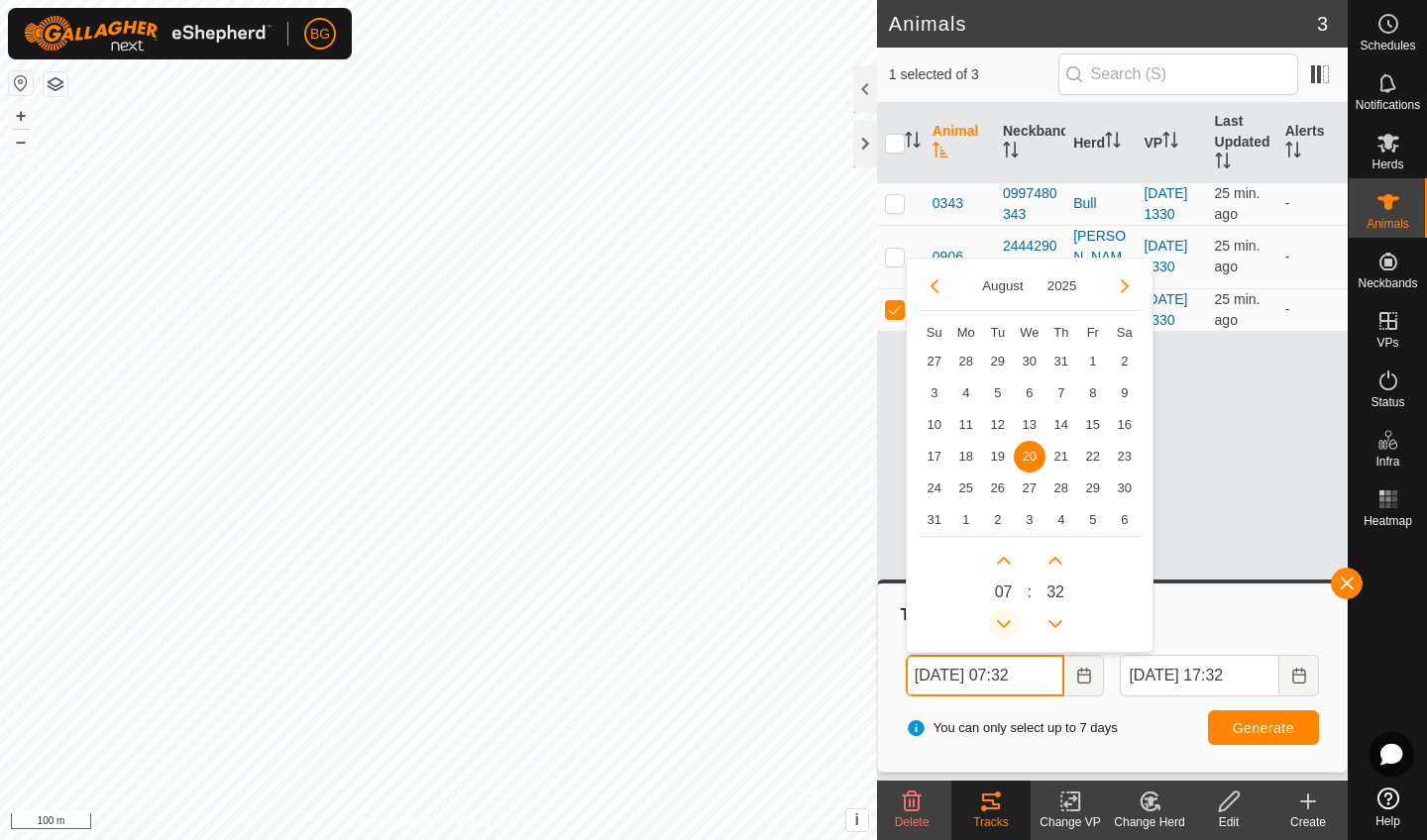
click at [1007, 616] on icon "Previous Hour" at bounding box center [1003, 624] width 16 height 16
type input "Aug 20, 2025 06:32"
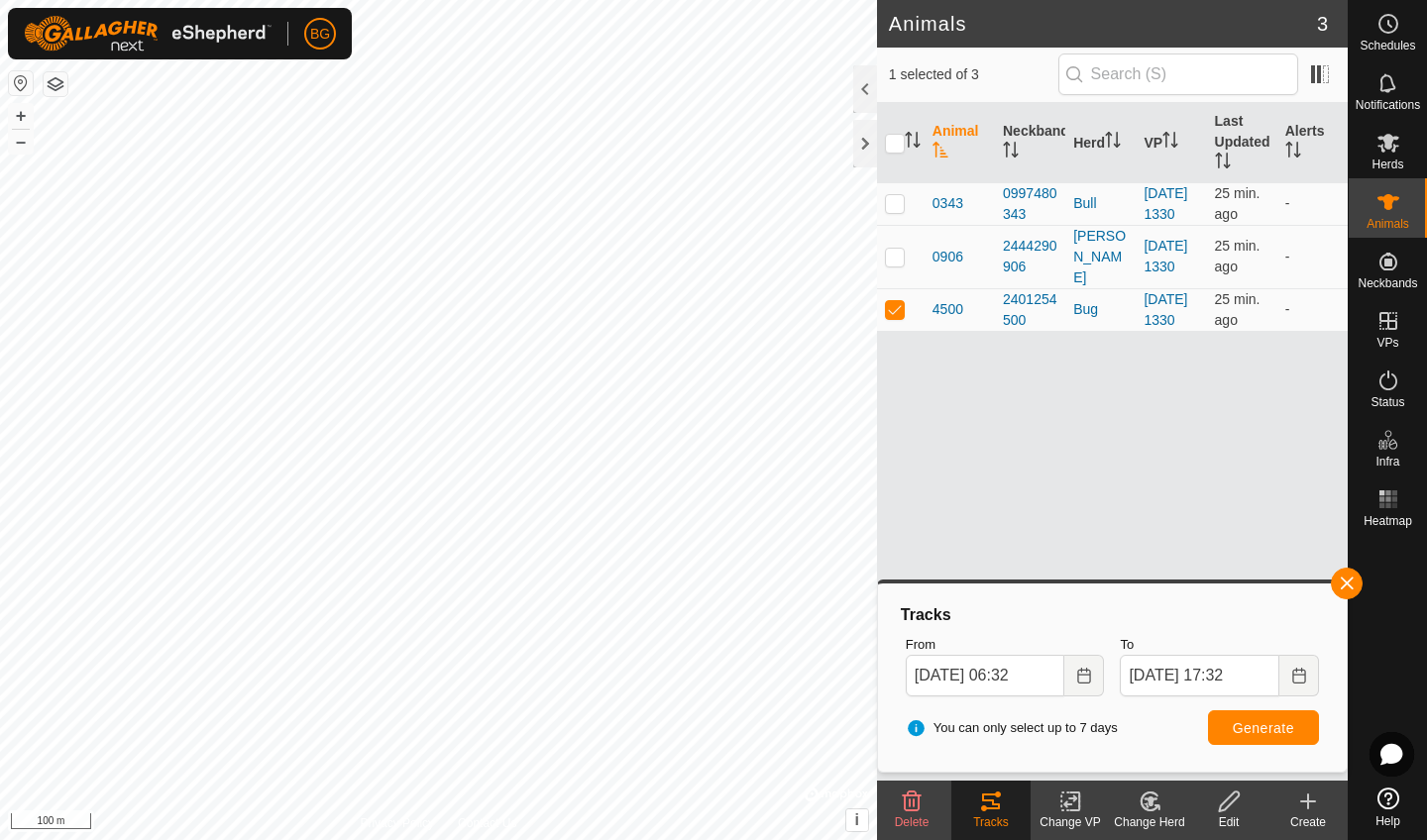
click at [1250, 724] on span "Generate" at bounding box center [1263, 728] width 62 height 16
